Goal: Information Seeking & Learning: Understand process/instructions

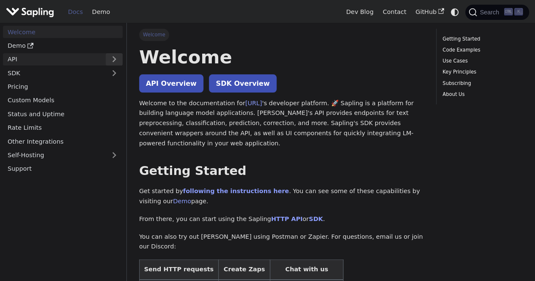
click at [112, 60] on button "Expand sidebar category 'API'" at bounding box center [114, 59] width 17 height 12
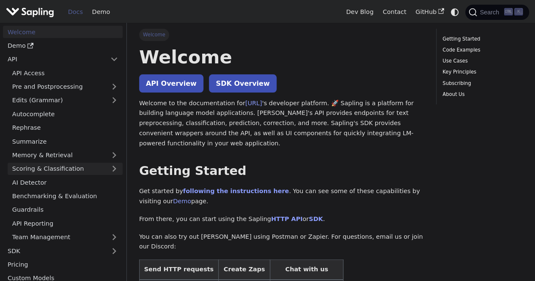
click at [81, 171] on link "Scoring & Classification" at bounding box center [65, 169] width 115 height 12
